Goal: Information Seeking & Learning: Learn about a topic

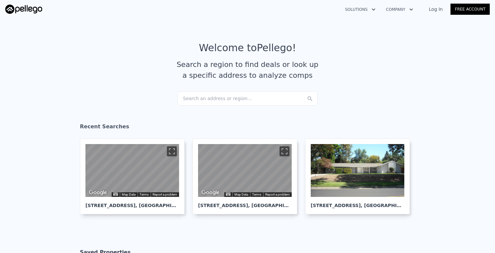
click at [212, 98] on div "Search an address or region..." at bounding box center [248, 98] width 140 height 14
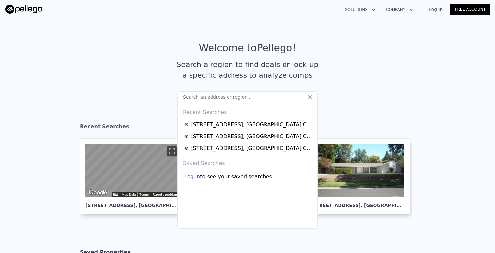
type input "[STREET_ADDRESS]"
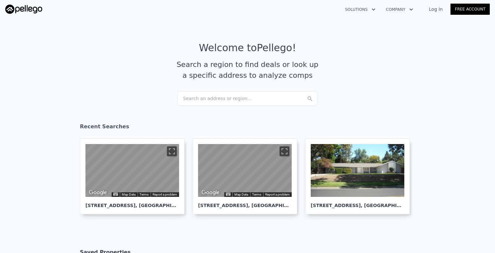
click at [359, 116] on section "Welcome to Pellego ! Search a region to find deals or look up a specific addres…" at bounding box center [247, 67] width 495 height 102
click at [349, 207] on div "[STREET_ADDRESS]" at bounding box center [358, 203] width 94 height 12
click at [230, 89] on article "Welcome to Pellego ! Search a region to find deals or look up a specific addres…" at bounding box center [247, 66] width 419 height 49
click at [230, 98] on div "Search an address or region..." at bounding box center [248, 98] width 140 height 14
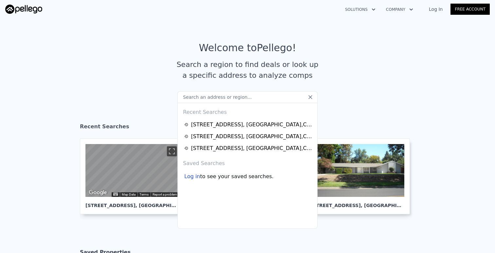
type input "6966 Ranch View Road Riverside, CA 92506"
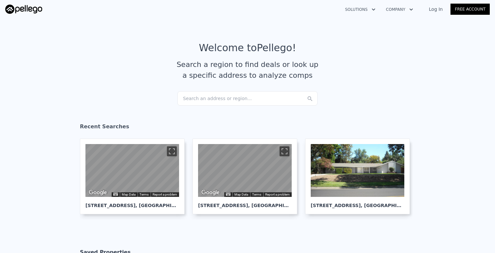
click at [382, 129] on div "Recent Searches" at bounding box center [247, 127] width 335 height 21
click at [274, 96] on div "Search an address or region..." at bounding box center [248, 98] width 140 height 14
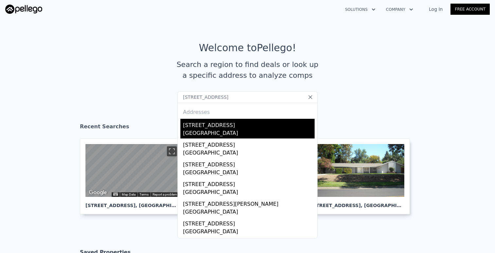
type input "6966 Ranch View Road Riverside, CA 92506"
click at [217, 127] on div "6966 Ranch View Rd" at bounding box center [249, 124] width 132 height 10
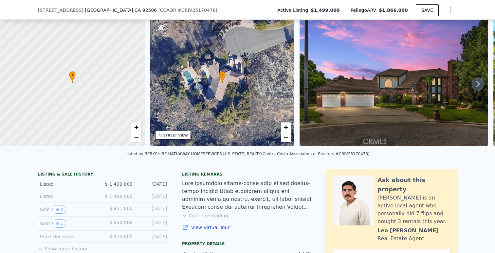
scroll to position [49, 0]
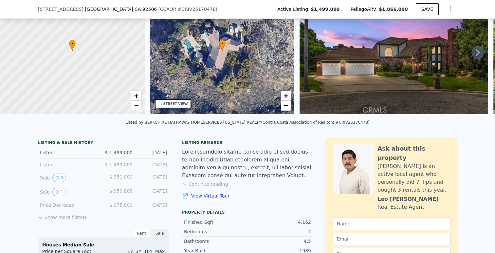
click at [77, 218] on button "Show more history" at bounding box center [62, 215] width 49 height 9
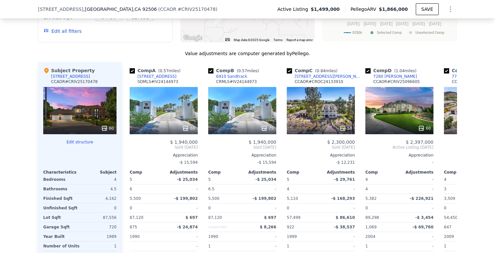
scroll to position [711, 0]
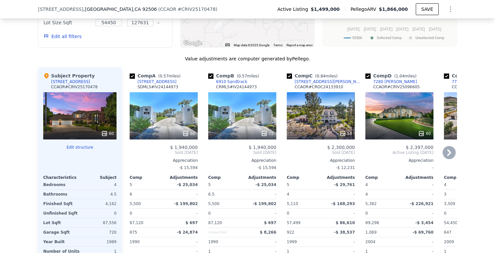
click at [329, 131] on div "56" at bounding box center [321, 133] width 63 height 7
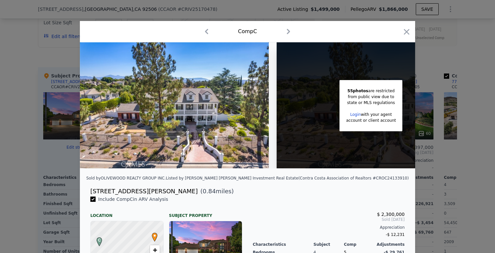
click at [464, 104] on div at bounding box center [247, 126] width 495 height 253
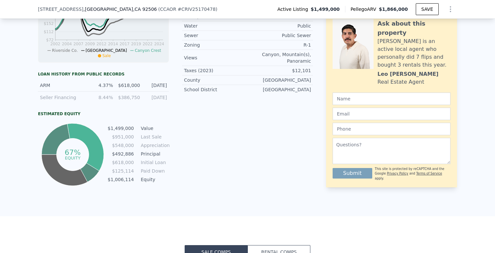
scroll to position [298, 0]
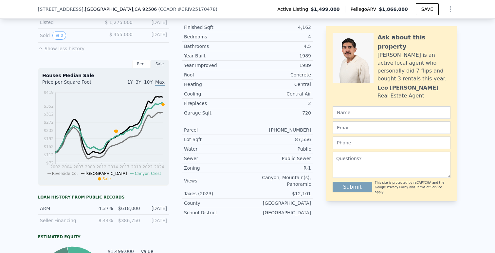
scroll to position [233, 0]
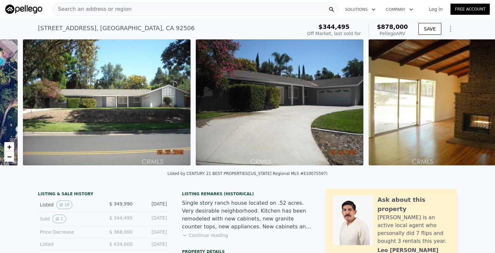
scroll to position [0, 300]
